Goal: Task Accomplishment & Management: Use online tool/utility

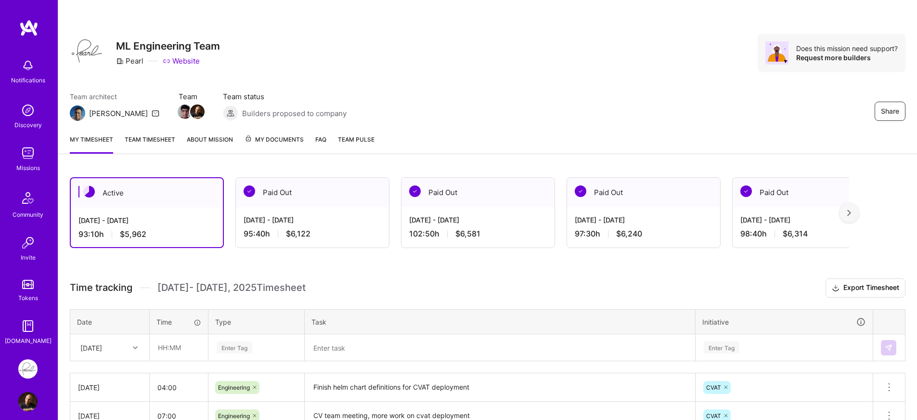
scroll to position [173, 0]
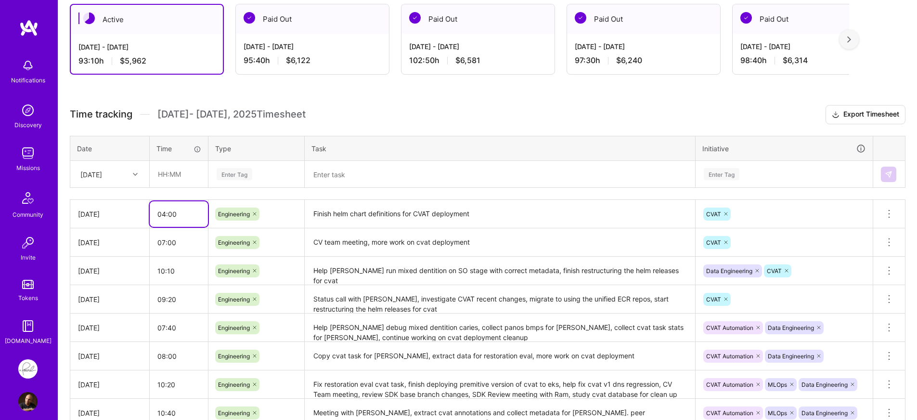
click at [166, 219] on input "04:00" at bounding box center [179, 214] width 58 height 26
click at [168, 216] on input "04:00" at bounding box center [179, 214] width 58 height 26
click at [165, 214] on input "04:00" at bounding box center [179, 214] width 58 height 26
click at [162, 216] on input "04:00" at bounding box center [179, 214] width 58 height 26
click at [167, 216] on input "04:00" at bounding box center [179, 214] width 58 height 26
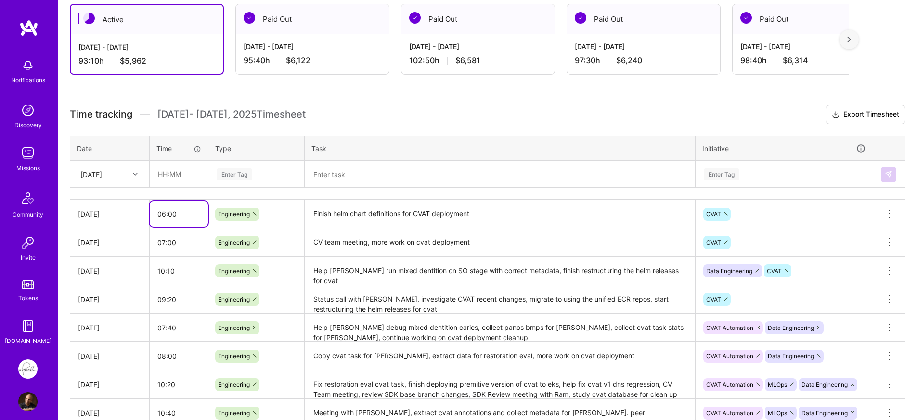
type input "06:00"
click at [473, 120] on h3 "Time tracking Aug 16 - Aug 31 , 2025 Timesheet Export Timesheet" at bounding box center [488, 114] width 836 height 19
click at [849, 120] on button "Export Timesheet" at bounding box center [866, 114] width 80 height 19
click at [588, 110] on h3 "Time tracking Aug 16 - Aug 31 , 2025 Timesheet Export Timesheet" at bounding box center [488, 114] width 836 height 19
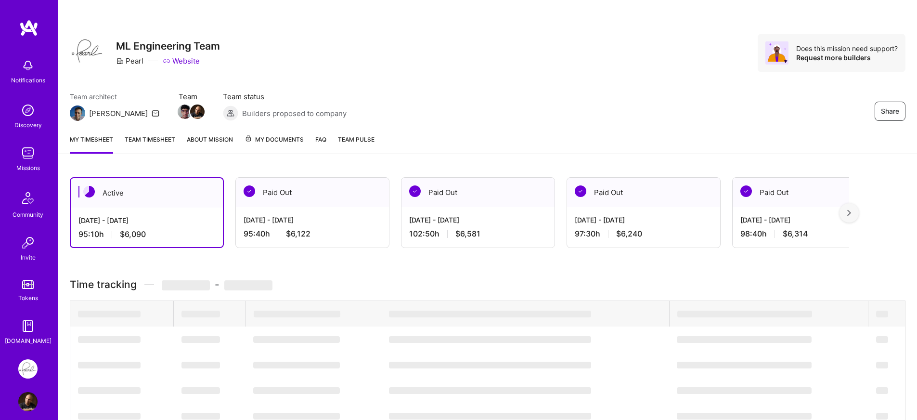
click at [394, 209] on div "Active [DATE] - [DATE] 95:10 h $6,090 Paid Out [DATE] - [DATE] 95:40 h $6,122 P…" at bounding box center [459, 212] width 779 height 71
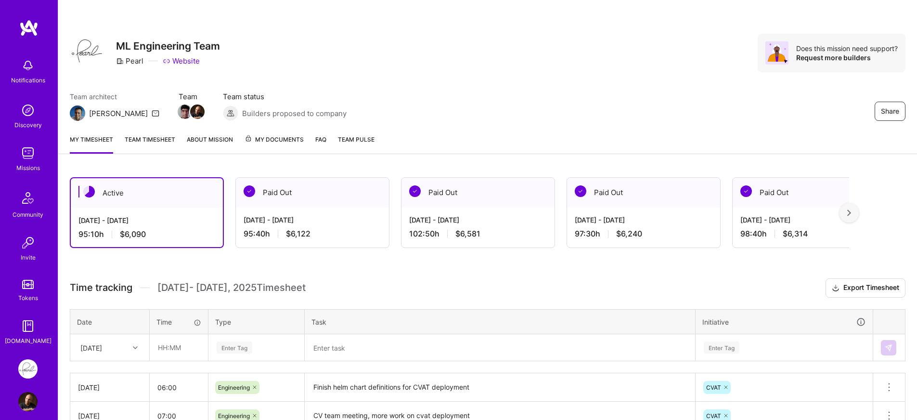
click at [395, 212] on div "Active [DATE] - [DATE] 95:10 h $6,090 Paid Out [DATE] - [DATE] 95:40 h $6,122 P…" at bounding box center [459, 212] width 779 height 71
